Goal: Task Accomplishment & Management: Use online tool/utility

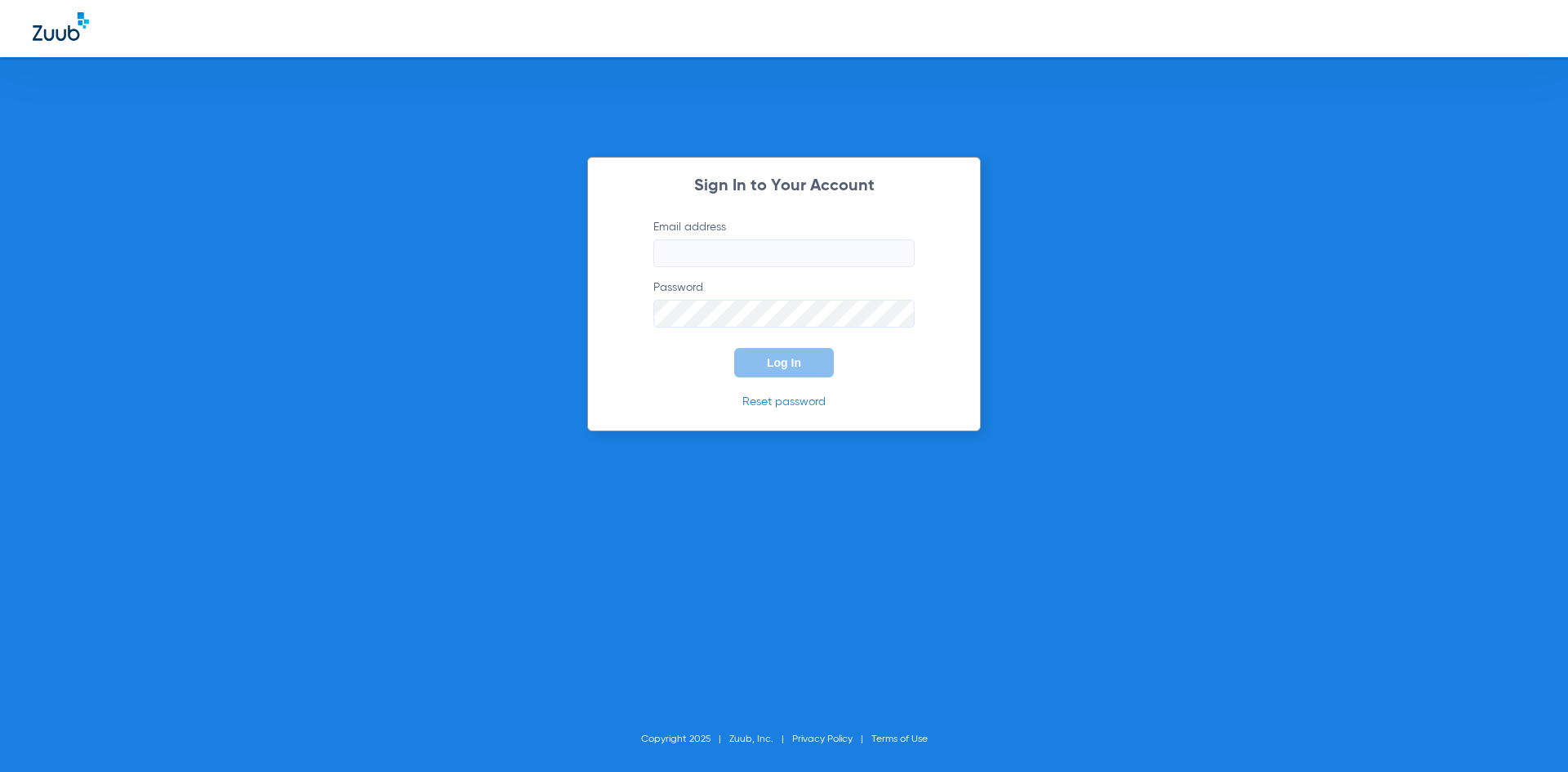
click at [701, 250] on input "Email address" at bounding box center [784, 253] width 261 height 28
click at [674, 255] on input "Email address Required" at bounding box center [784, 253] width 261 height 28
paste input "[EMAIL_ADDRESS][DOMAIN_NAME]"
type input "[EMAIL_ADDRESS][DOMAIN_NAME]"
click at [775, 368] on span "Log In" at bounding box center [784, 362] width 34 height 13
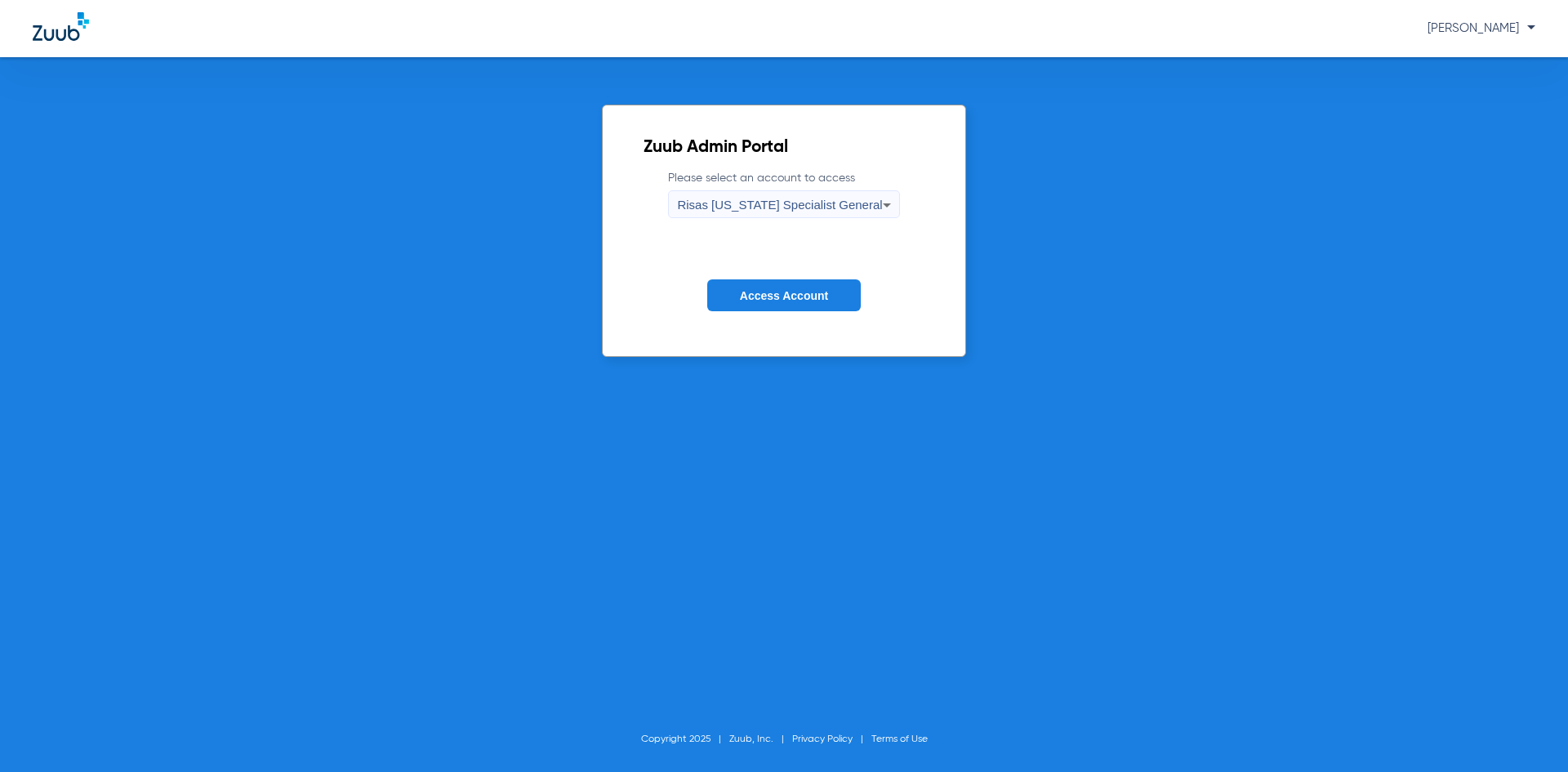
click at [817, 201] on span "Risas [US_STATE] Specialist General" at bounding box center [779, 204] width 205 height 14
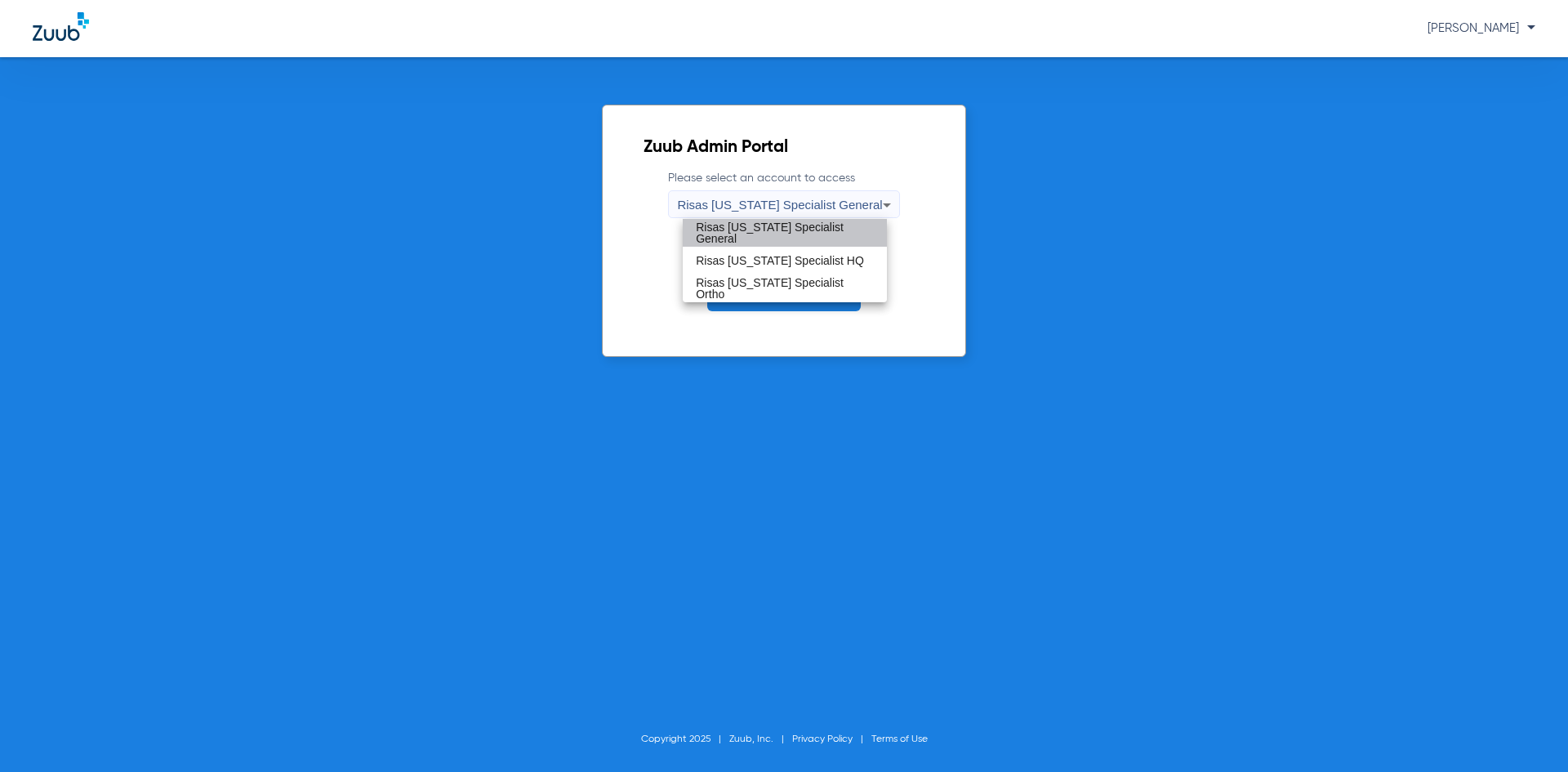
click at [824, 226] on span "Risas [US_STATE] Specialist General" at bounding box center [784, 232] width 178 height 23
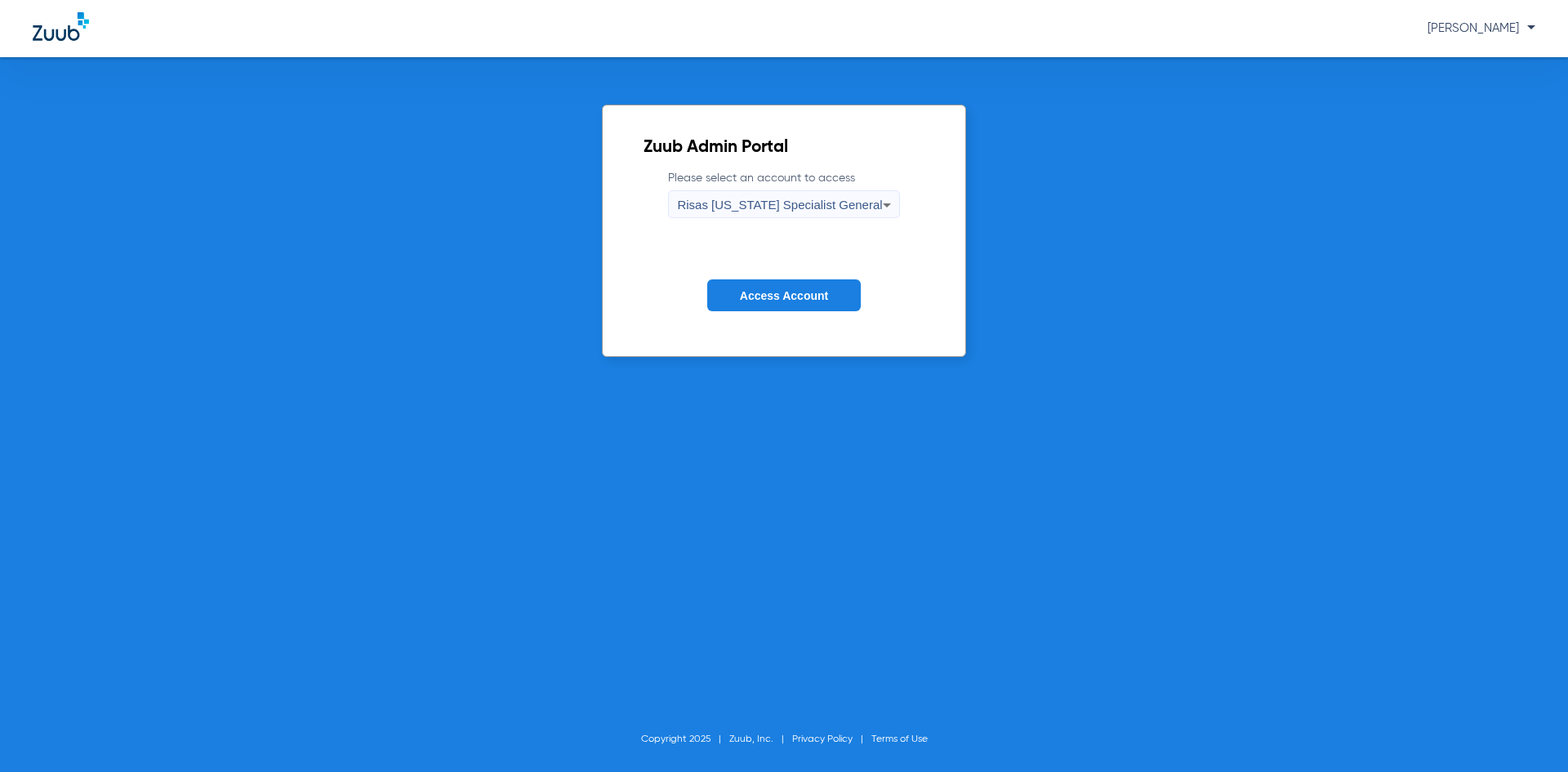
click at [812, 293] on span "Access Account" at bounding box center [784, 295] width 88 height 13
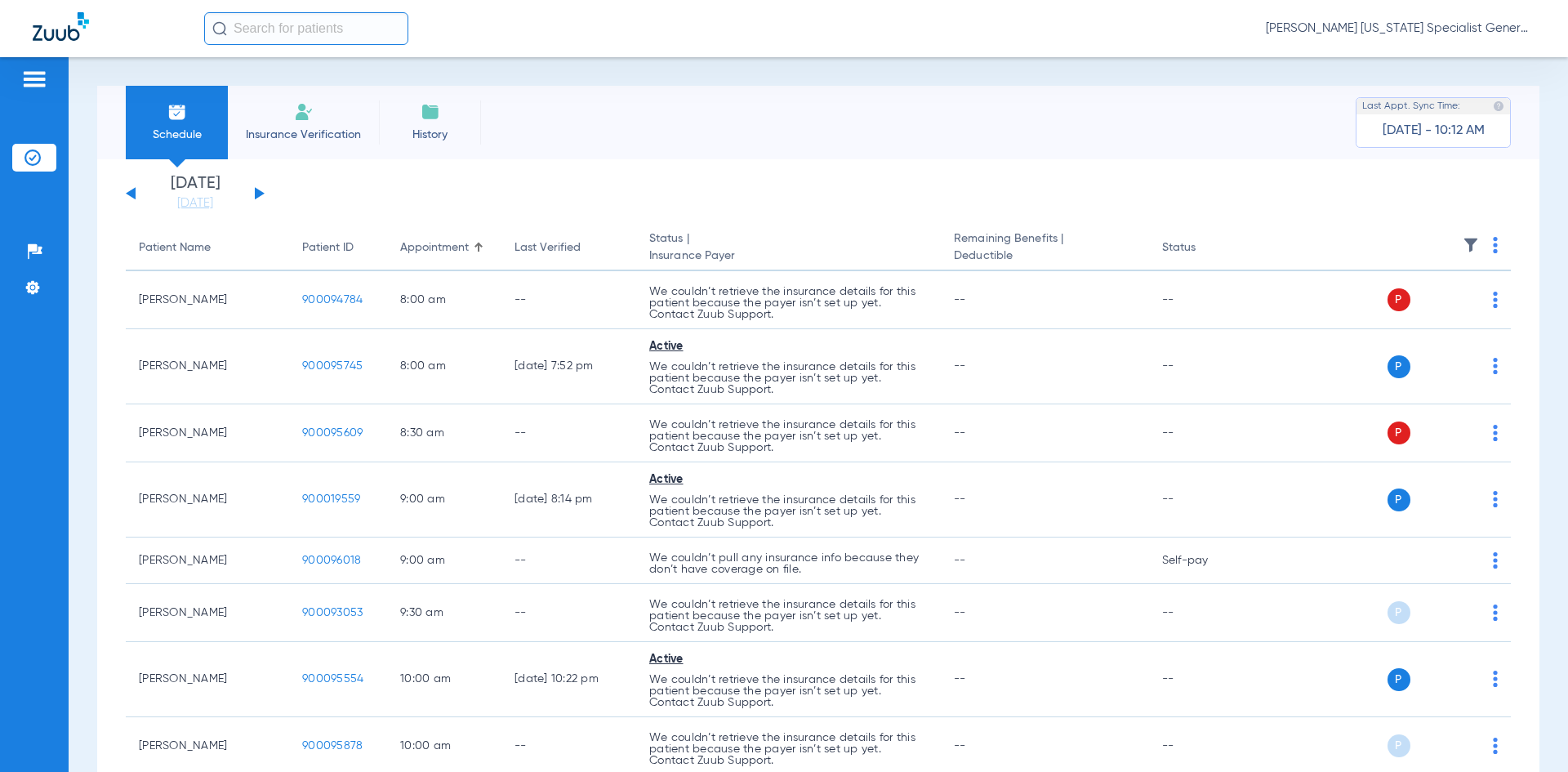
click at [288, 125] on li "Insurance Verification" at bounding box center [303, 122] width 151 height 74
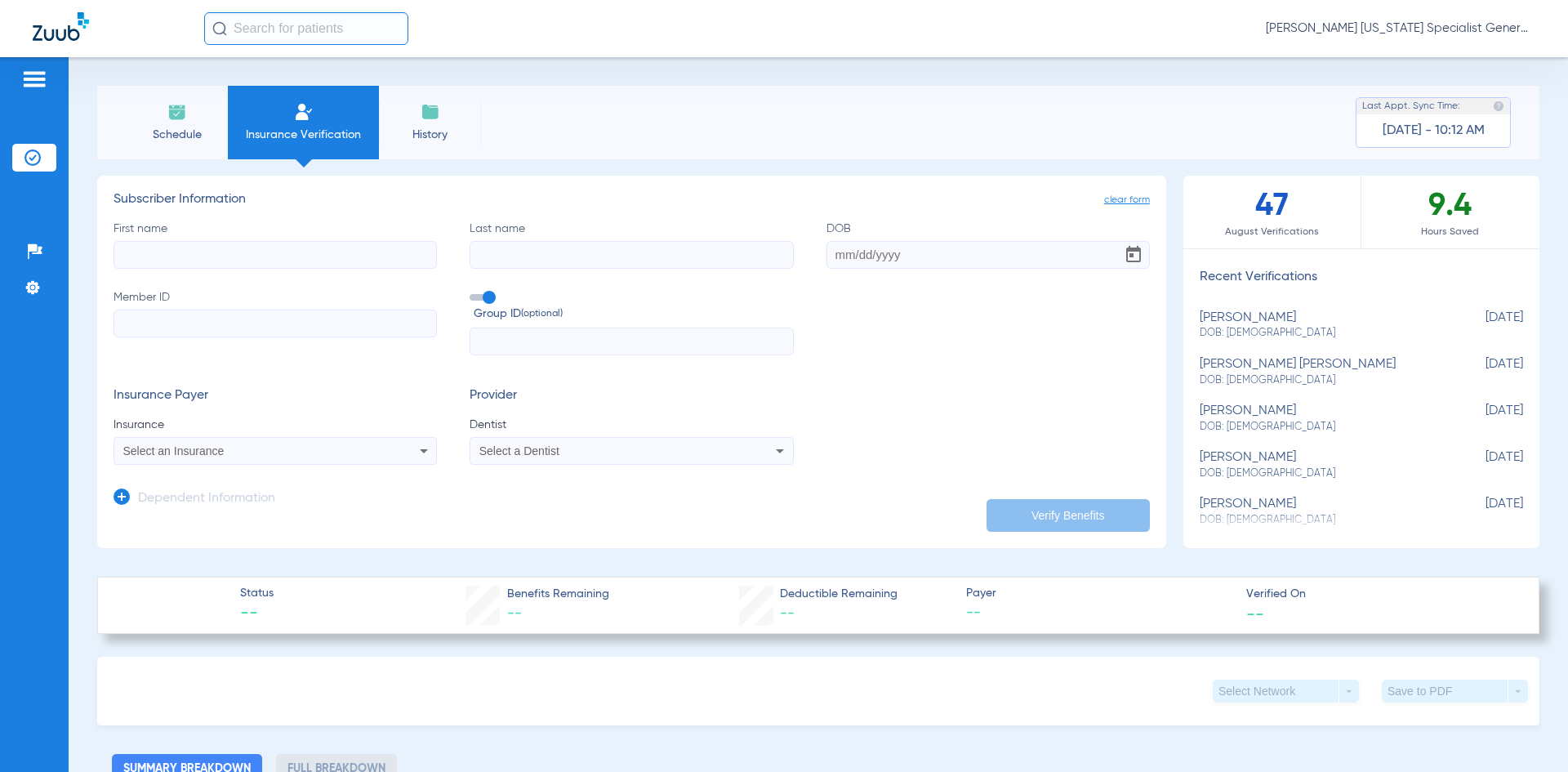
click at [180, 120] on img at bounding box center [177, 111] width 19 height 19
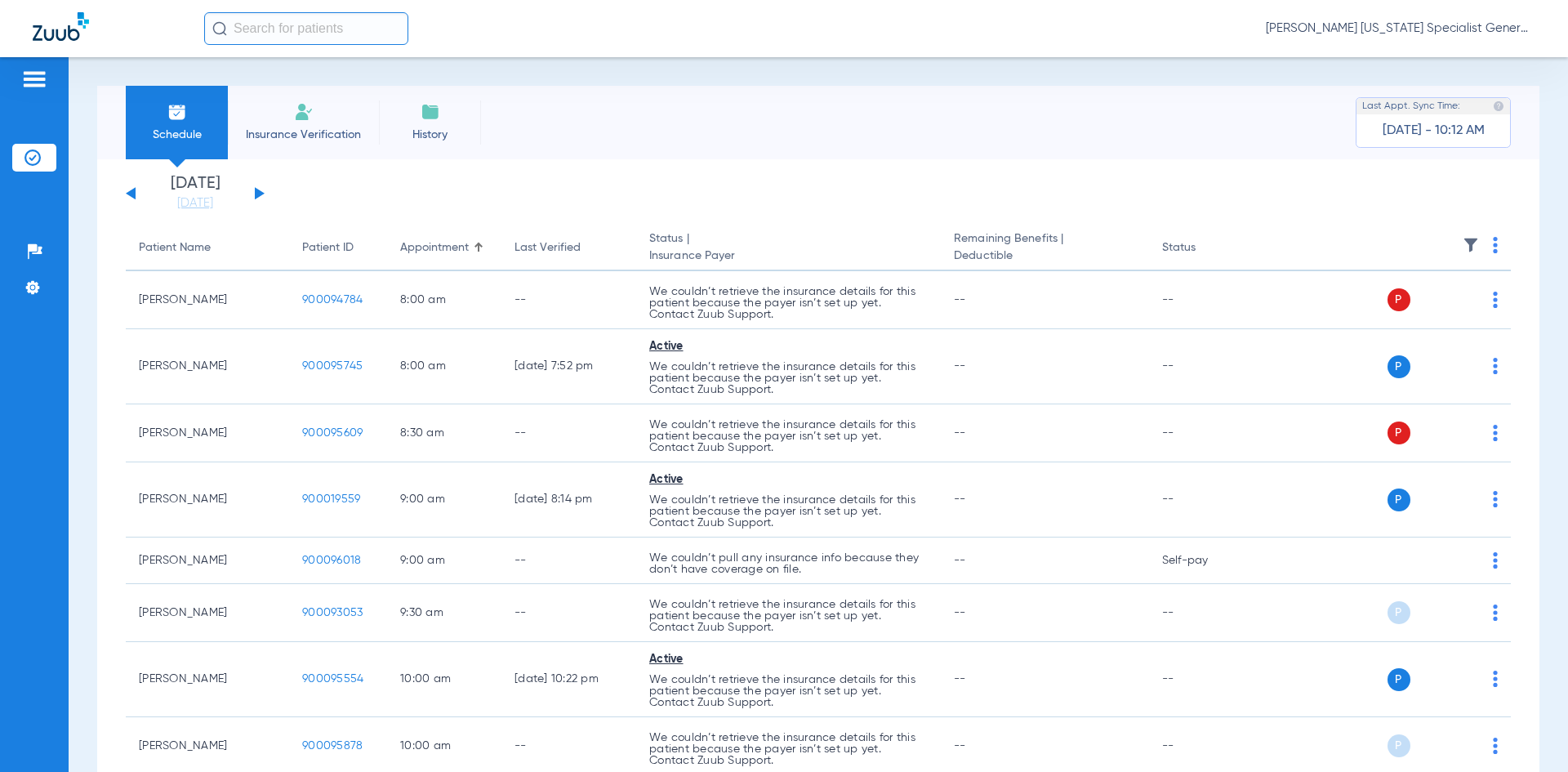
click at [451, 120] on li "History" at bounding box center [429, 122] width 102 height 74
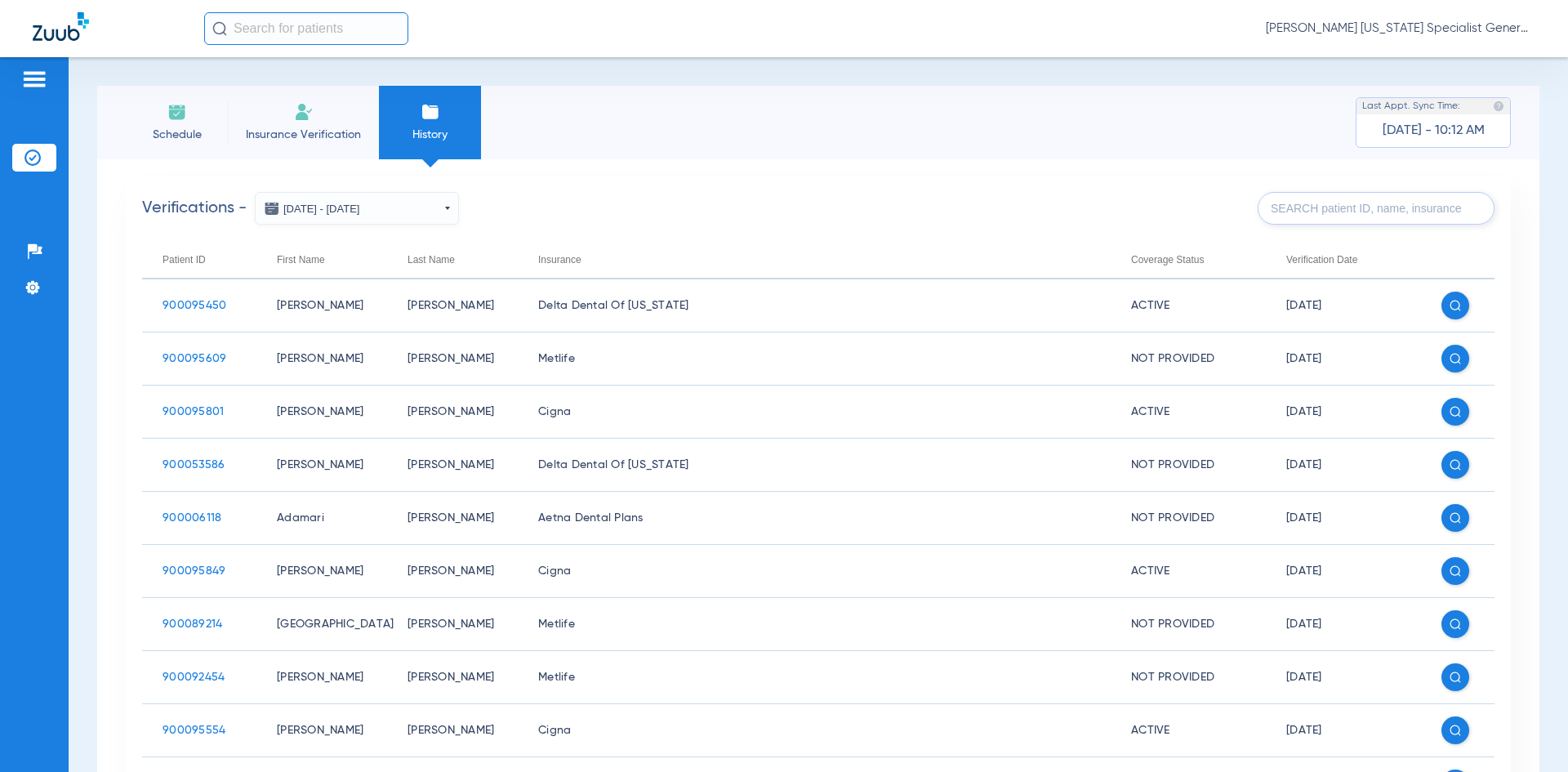
click at [171, 128] on span "Schedule" at bounding box center [177, 134] width 78 height 16
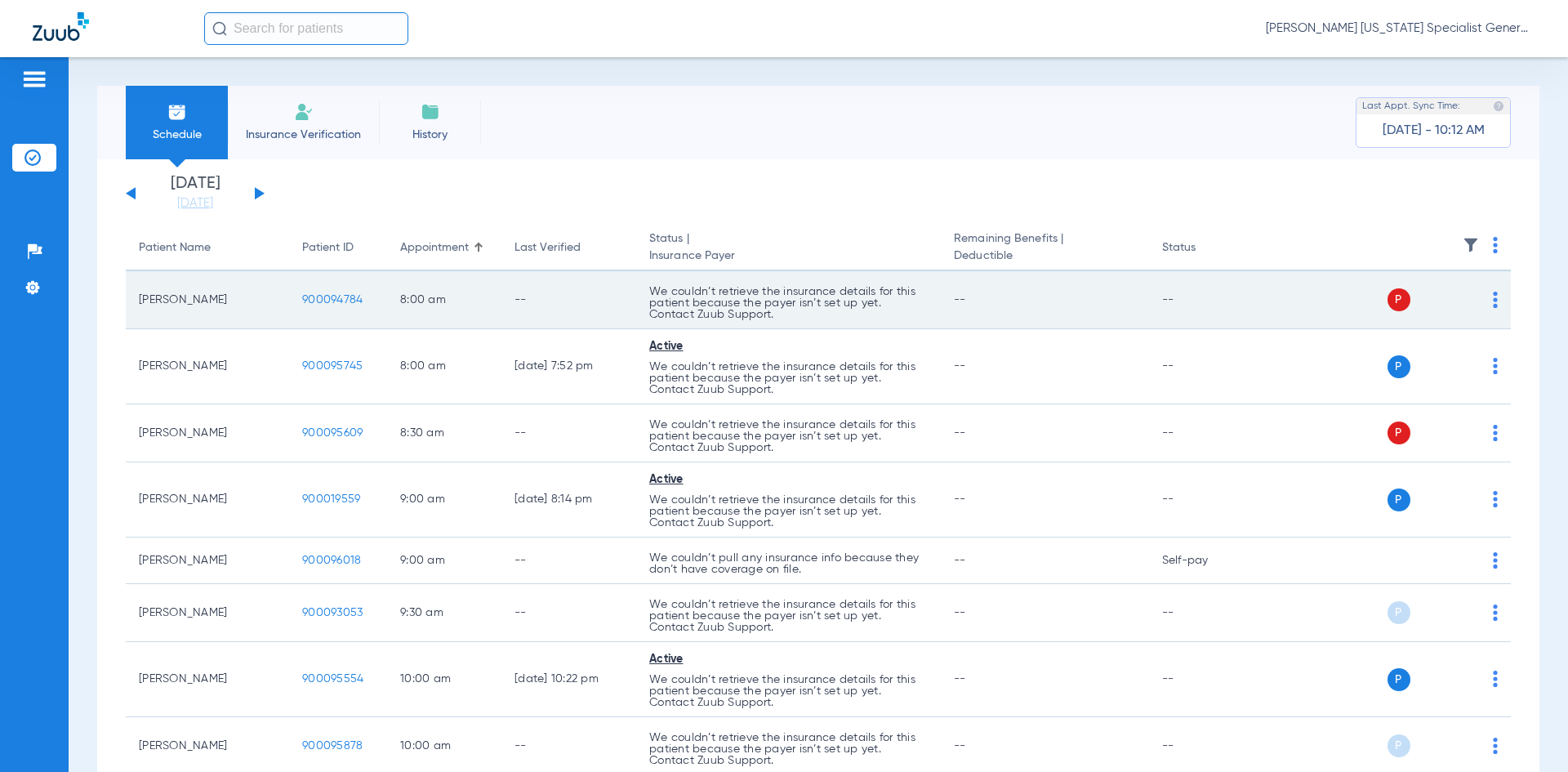
click at [1391, 301] on span "P" at bounding box center [1399, 299] width 23 height 23
click at [1388, 297] on span "P" at bounding box center [1399, 299] width 23 height 23
click at [1493, 295] on img at bounding box center [1495, 299] width 5 height 16
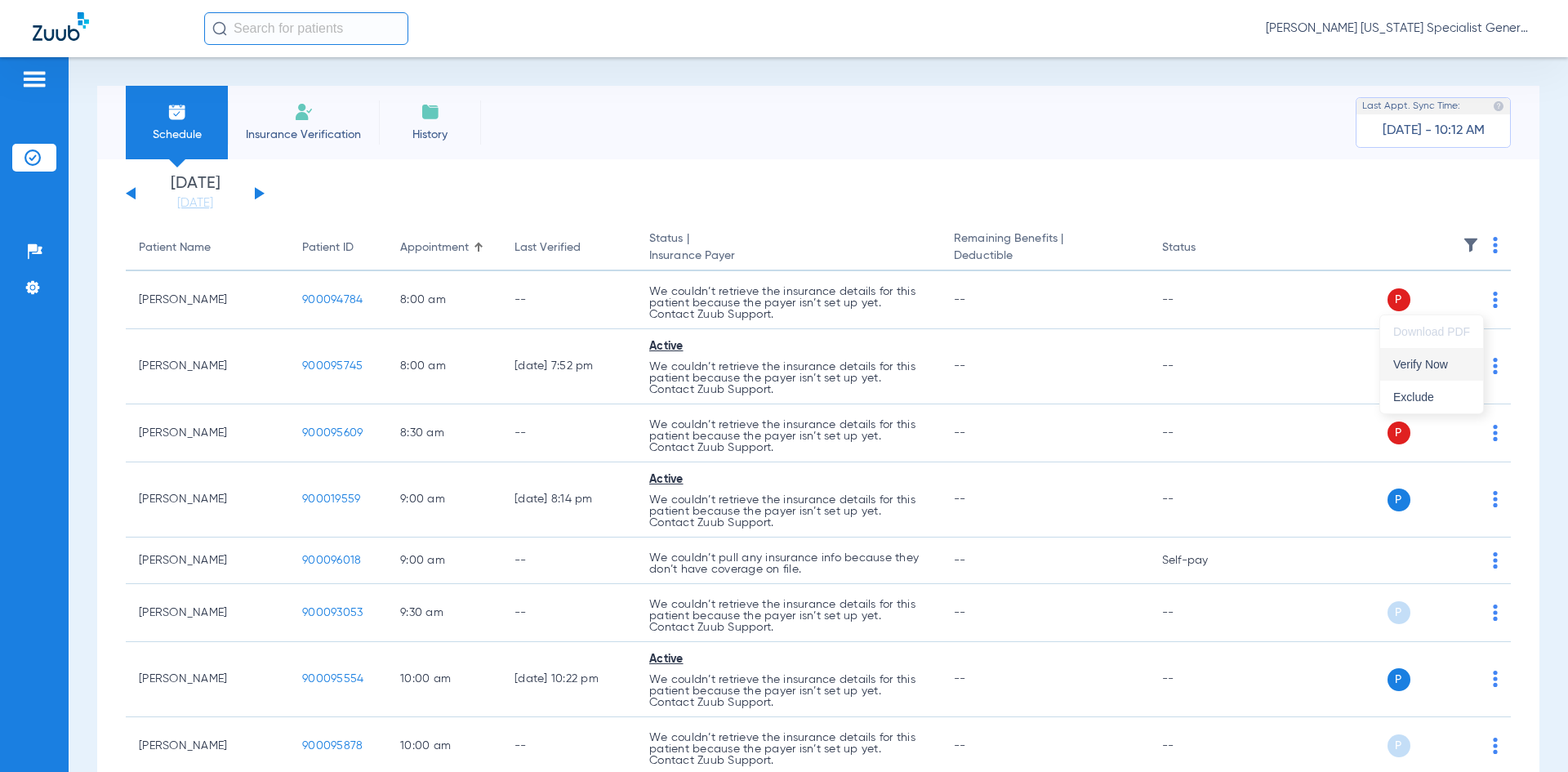
click at [1437, 375] on button "Verify Now" at bounding box center [1431, 364] width 103 height 33
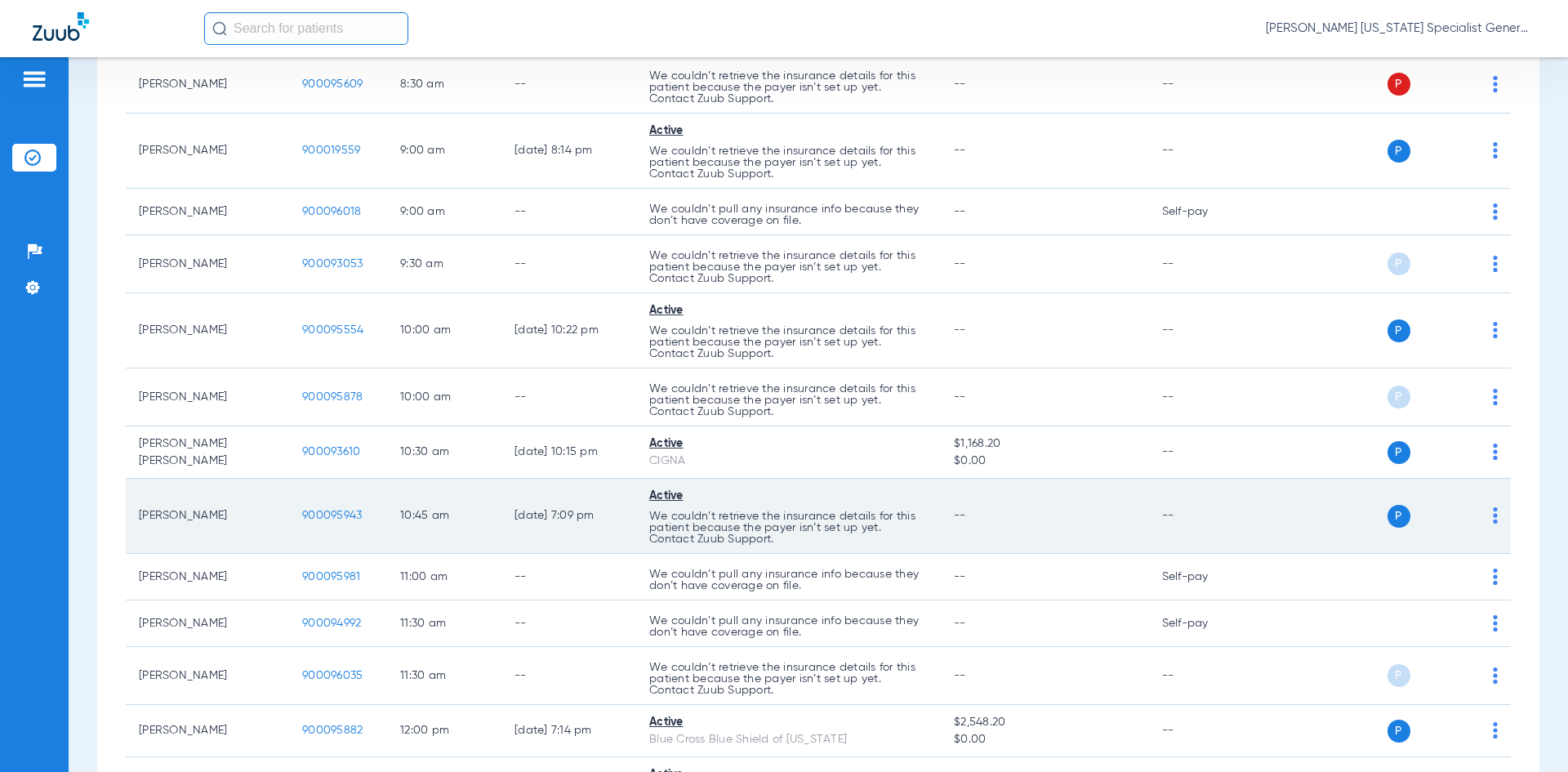
scroll to position [408, 0]
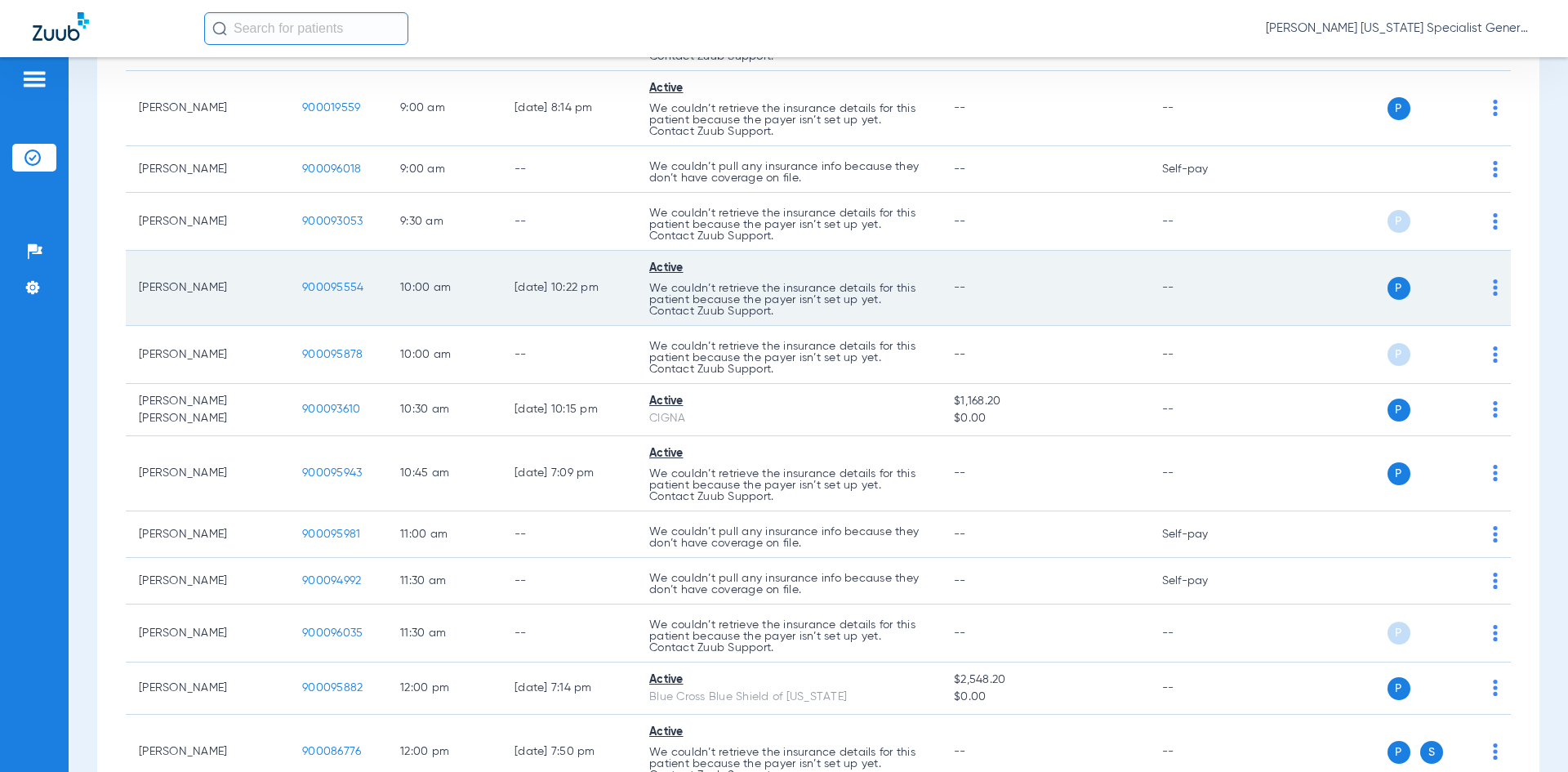
click at [1493, 283] on img at bounding box center [1495, 287] width 5 height 16
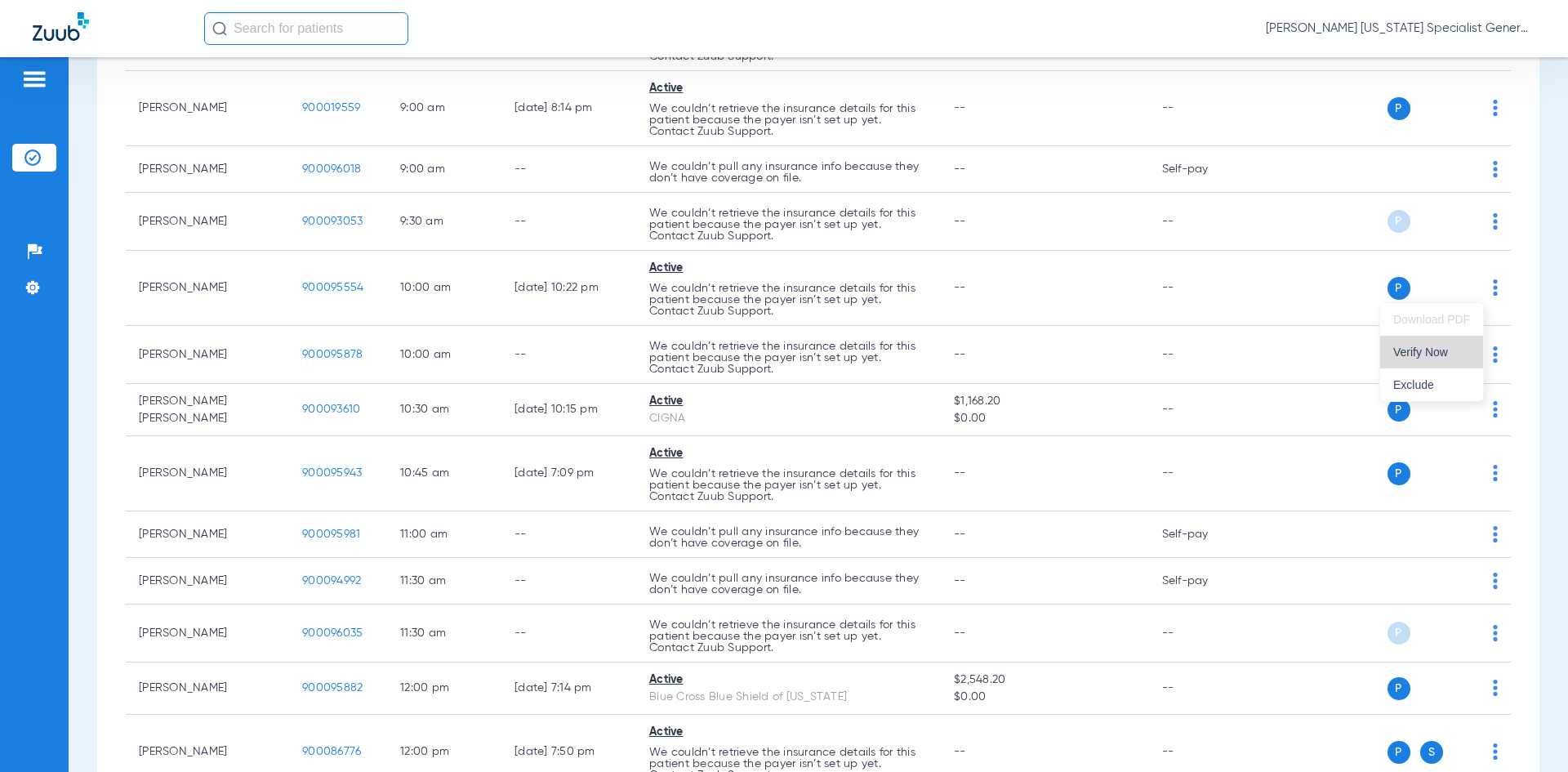
click at [1421, 354] on span "Verify Now" at bounding box center [1432, 352] width 77 height 11
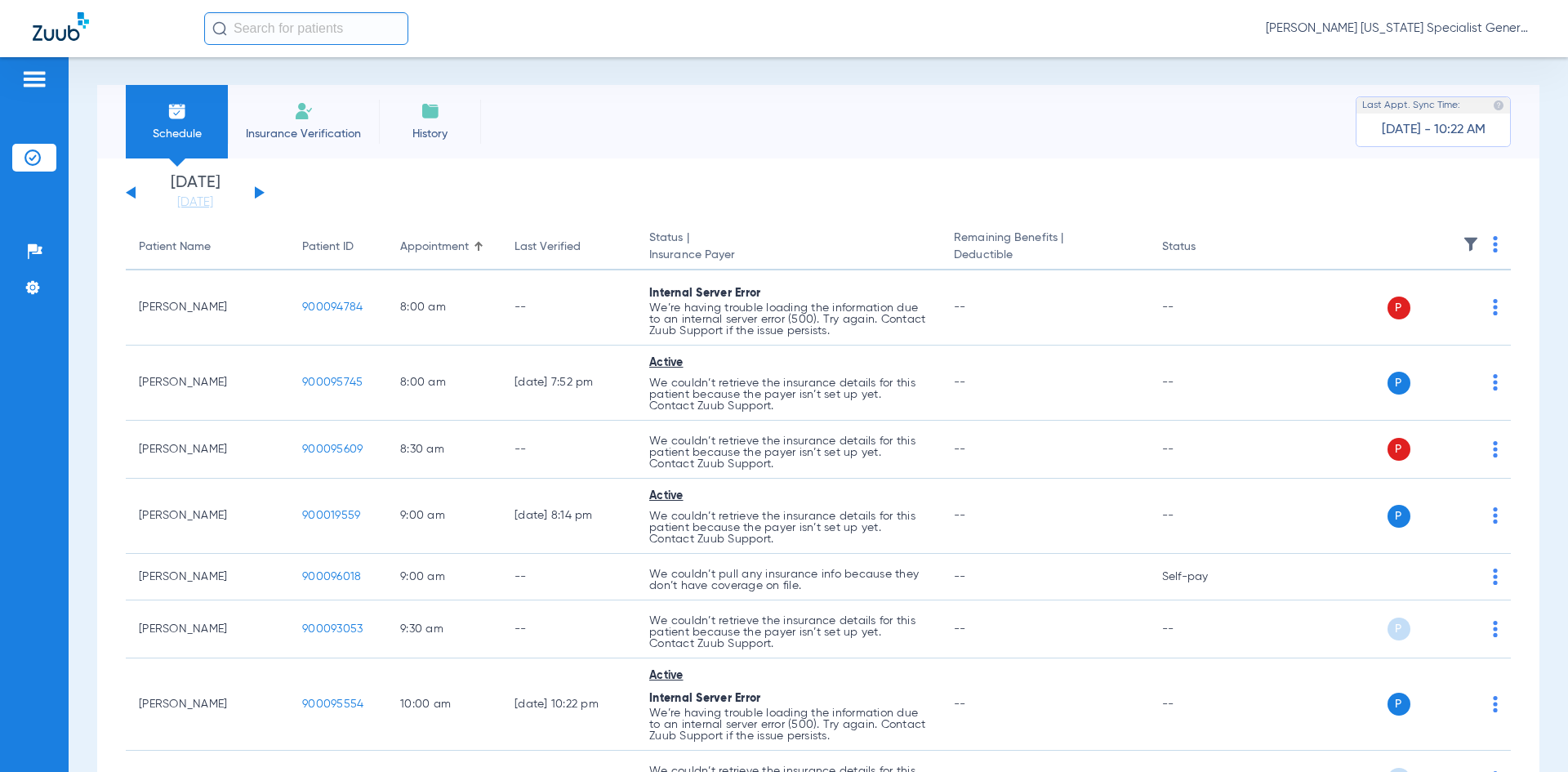
scroll to position [0, 0]
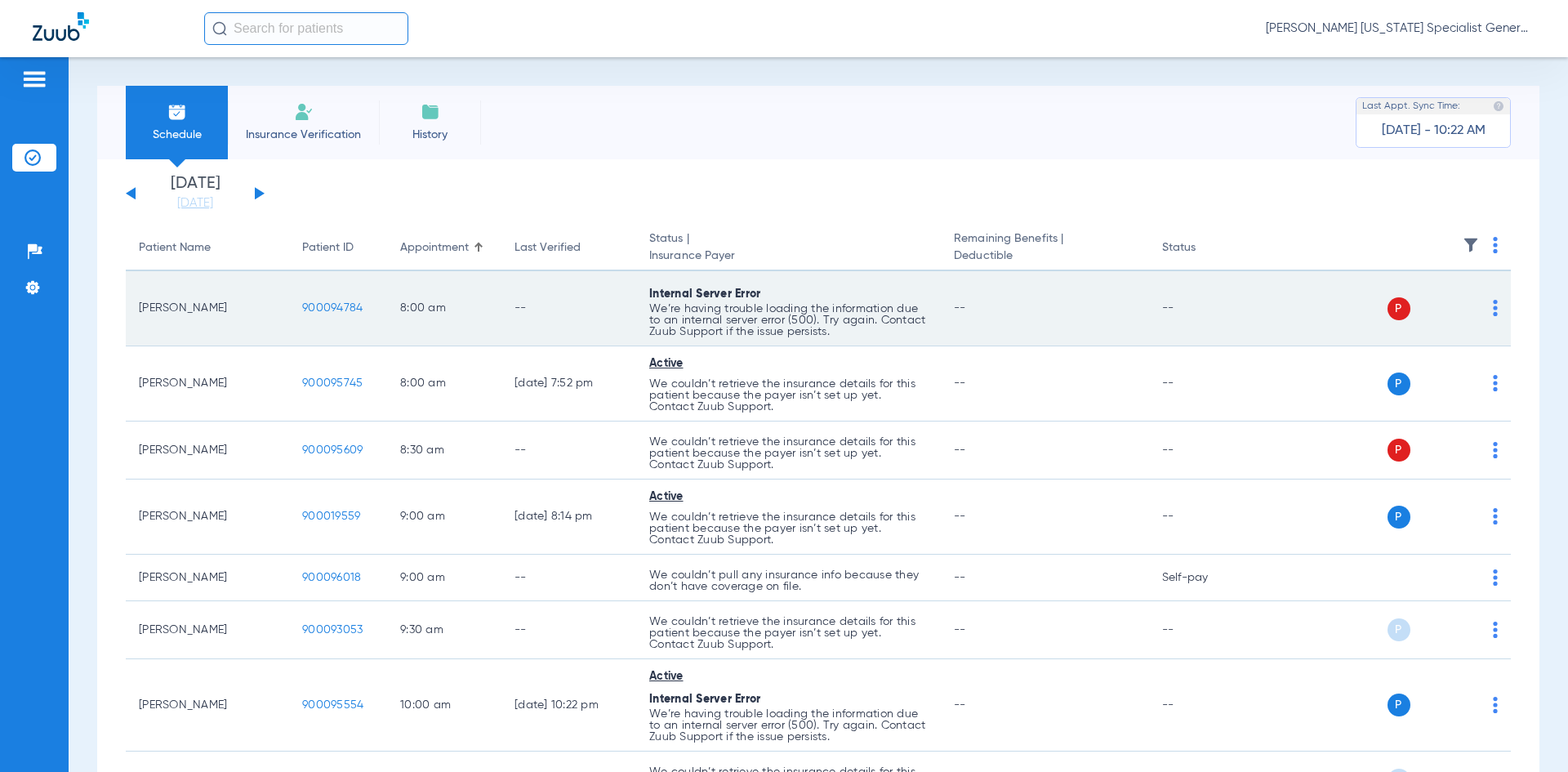
click at [1477, 312] on div "P S" at bounding box center [1378, 308] width 239 height 23
click at [1493, 306] on img at bounding box center [1495, 308] width 5 height 16
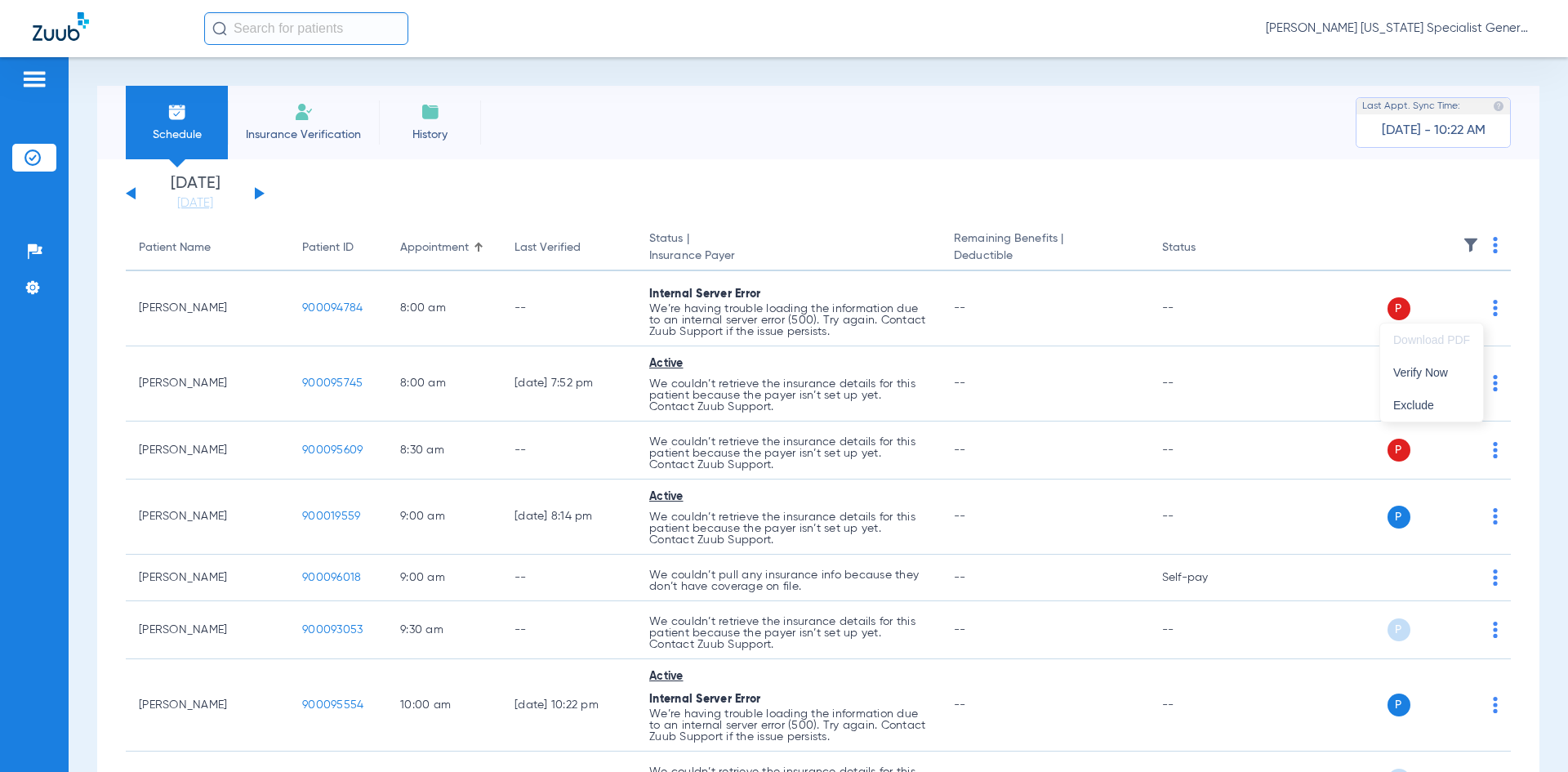
click at [1497, 215] on div at bounding box center [784, 386] width 1568 height 772
click at [1493, 246] on img at bounding box center [1495, 245] width 5 height 16
click at [1345, 202] on div at bounding box center [784, 386] width 1568 height 772
